Goal: Information Seeking & Learning: Learn about a topic

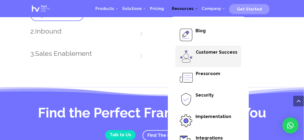
scroll to position [798, 0]
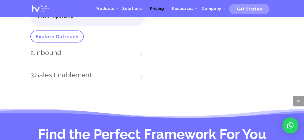
click at [155, 8] on span "Pricing" at bounding box center [157, 8] width 14 height 5
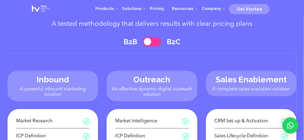
click at [151, 39] on span at bounding box center [152, 41] width 18 height 9
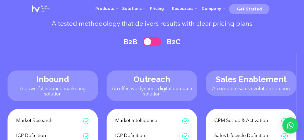
click at [151, 39] on span at bounding box center [152, 41] width 18 height 9
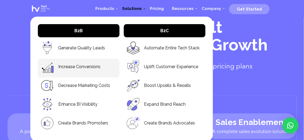
scroll to position [22, 0]
